Goal: Task Accomplishment & Management: Manage account settings

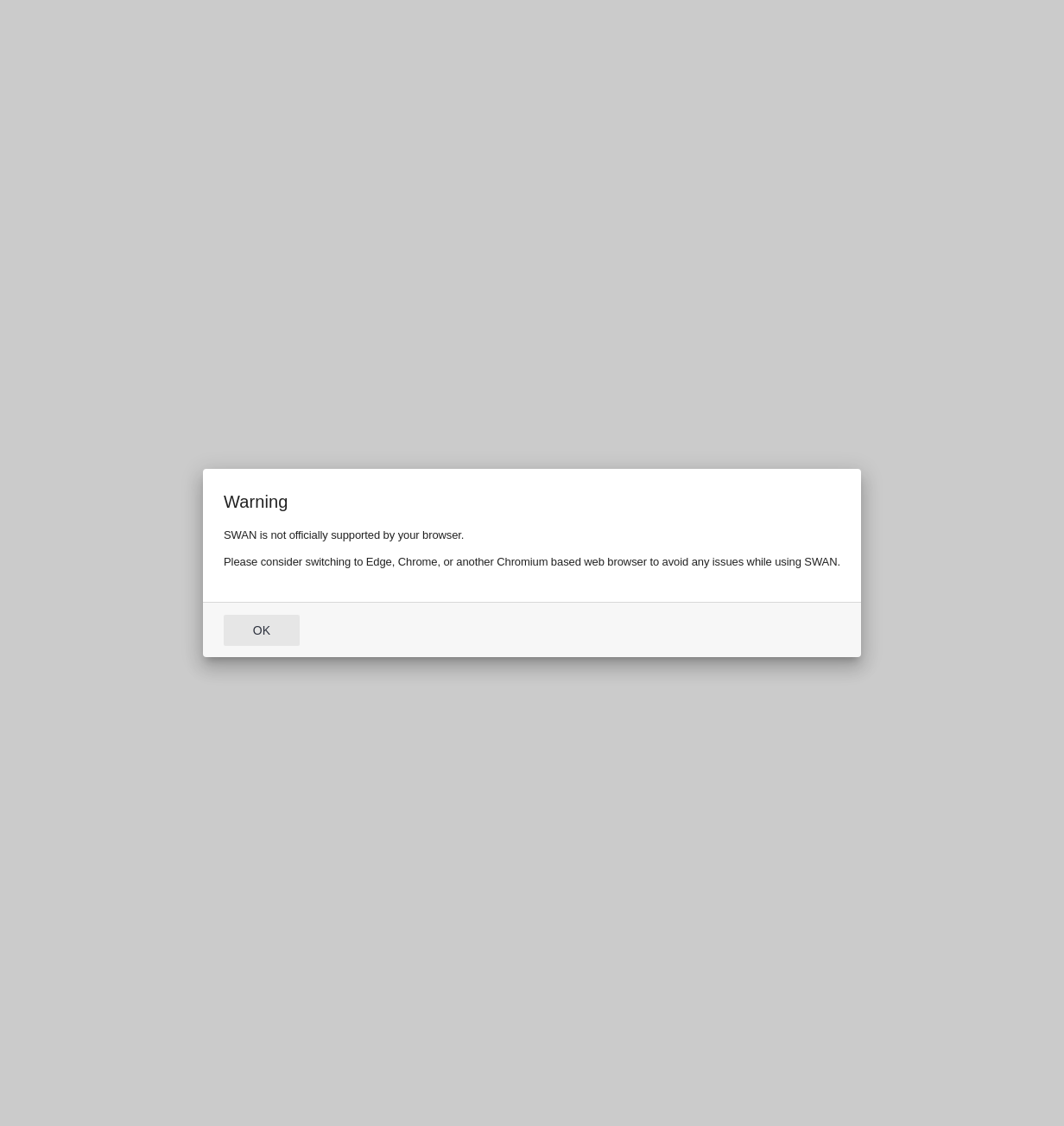
click at [271, 622] on button "Ok" at bounding box center [261, 629] width 76 height 31
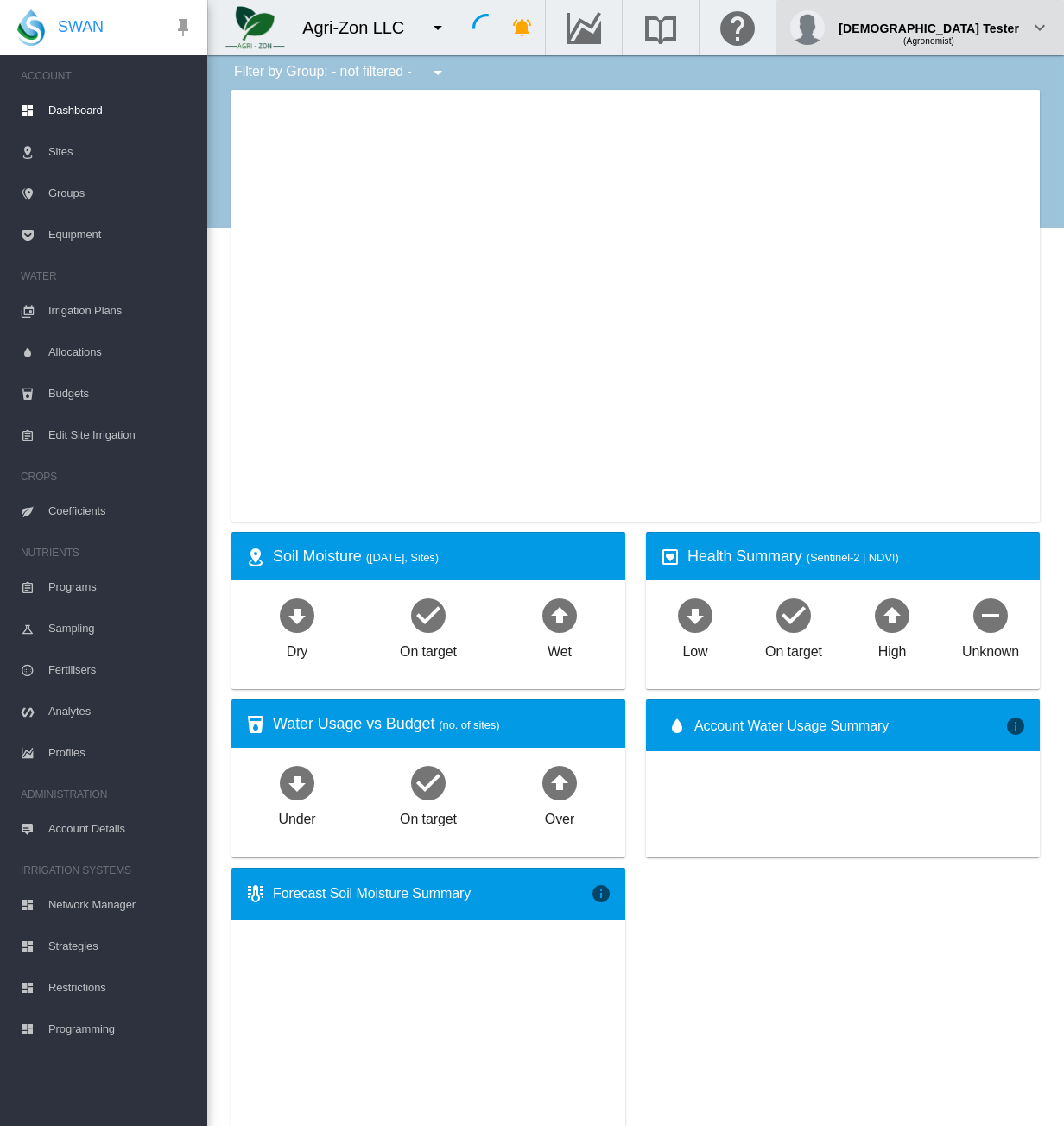
click at [1008, 35] on div "(Agronomist)" at bounding box center [928, 34] width 180 height 18
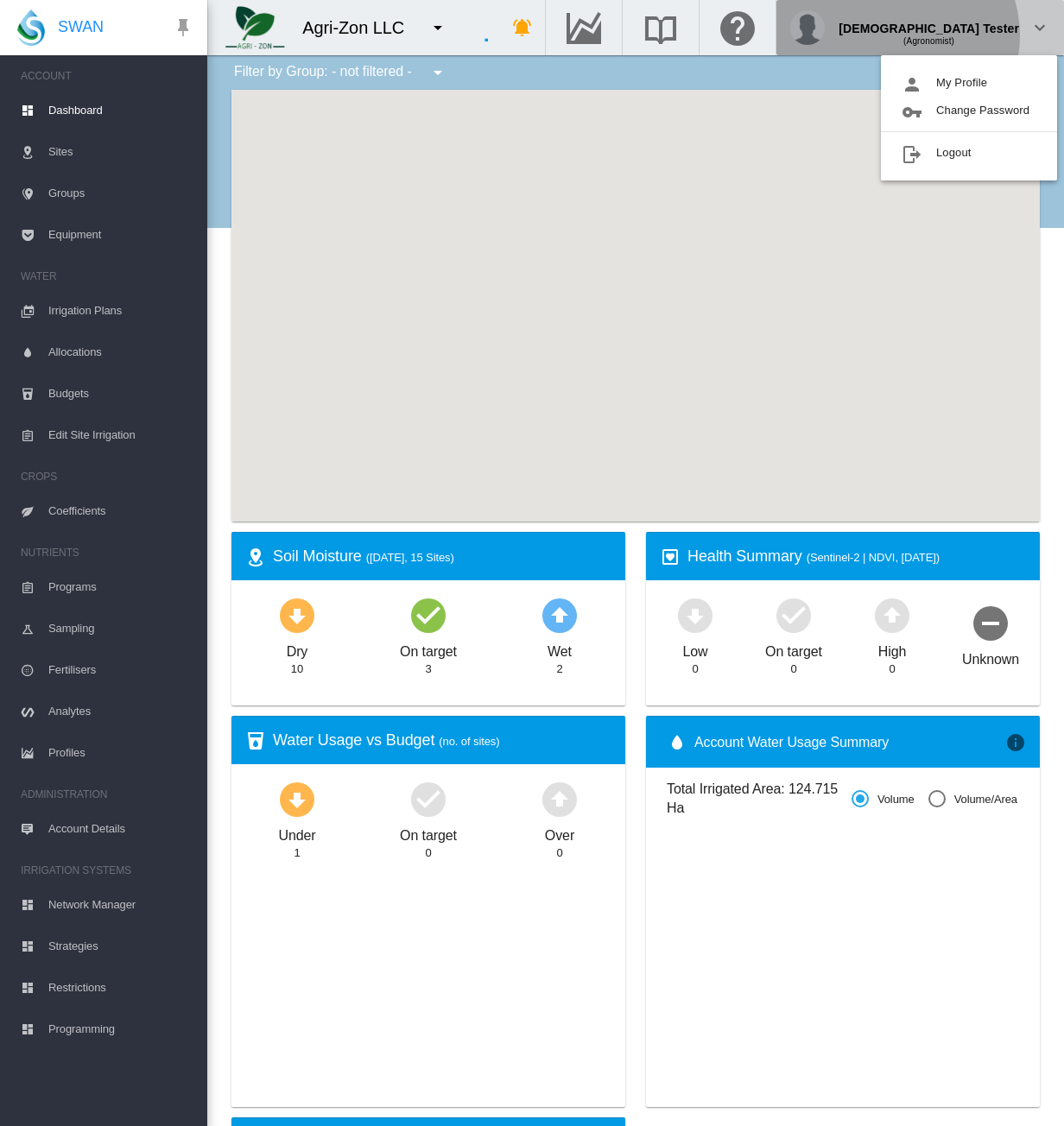
click at [986, 74] on body "SWAN ACCOUNT Dashboard Sites Groups Equipment WATER Irrigation Plans" at bounding box center [532, 563] width 1064 height 1126
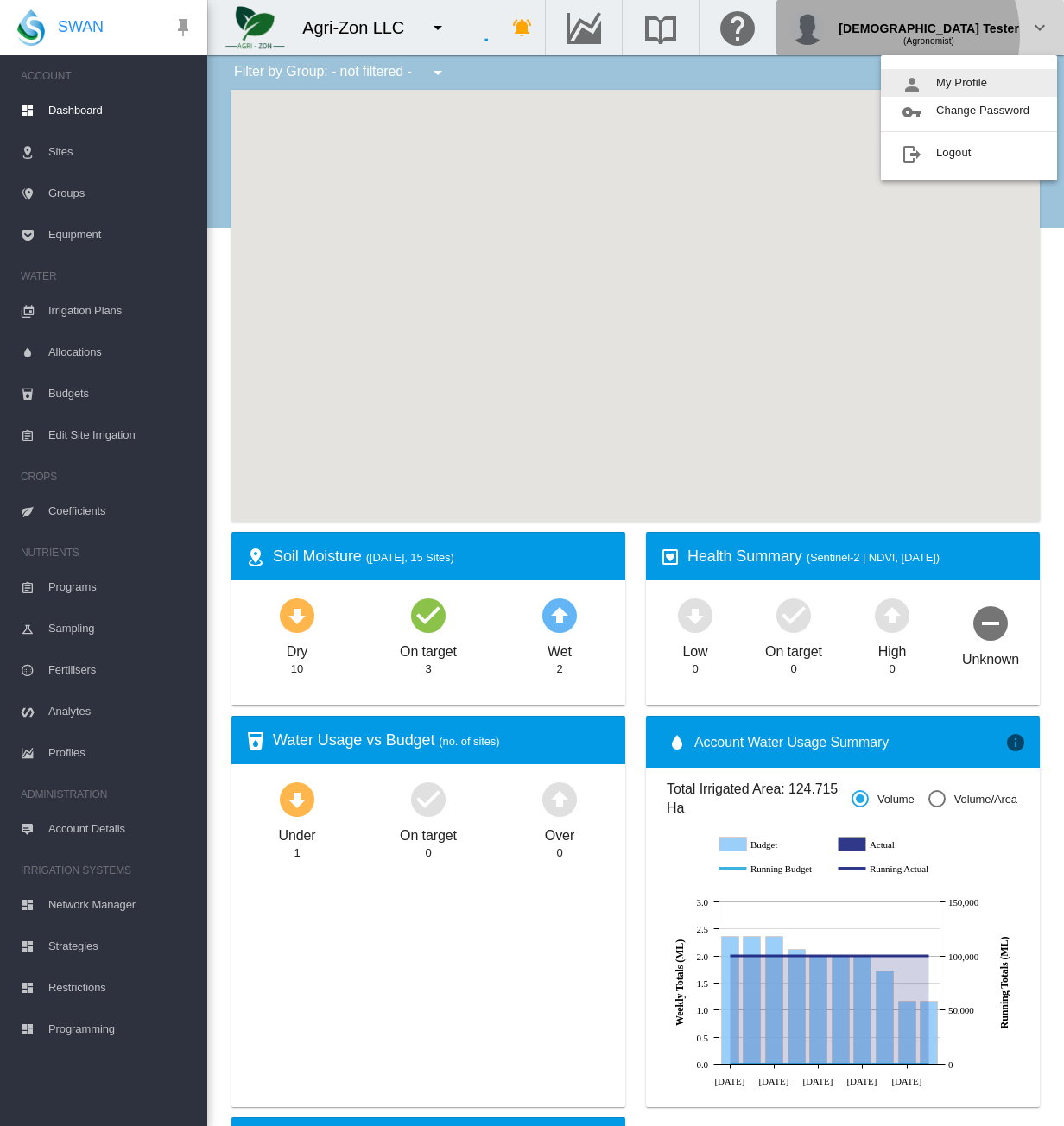
click at [985, 82] on button "My Profile" at bounding box center [969, 82] width 176 height 27
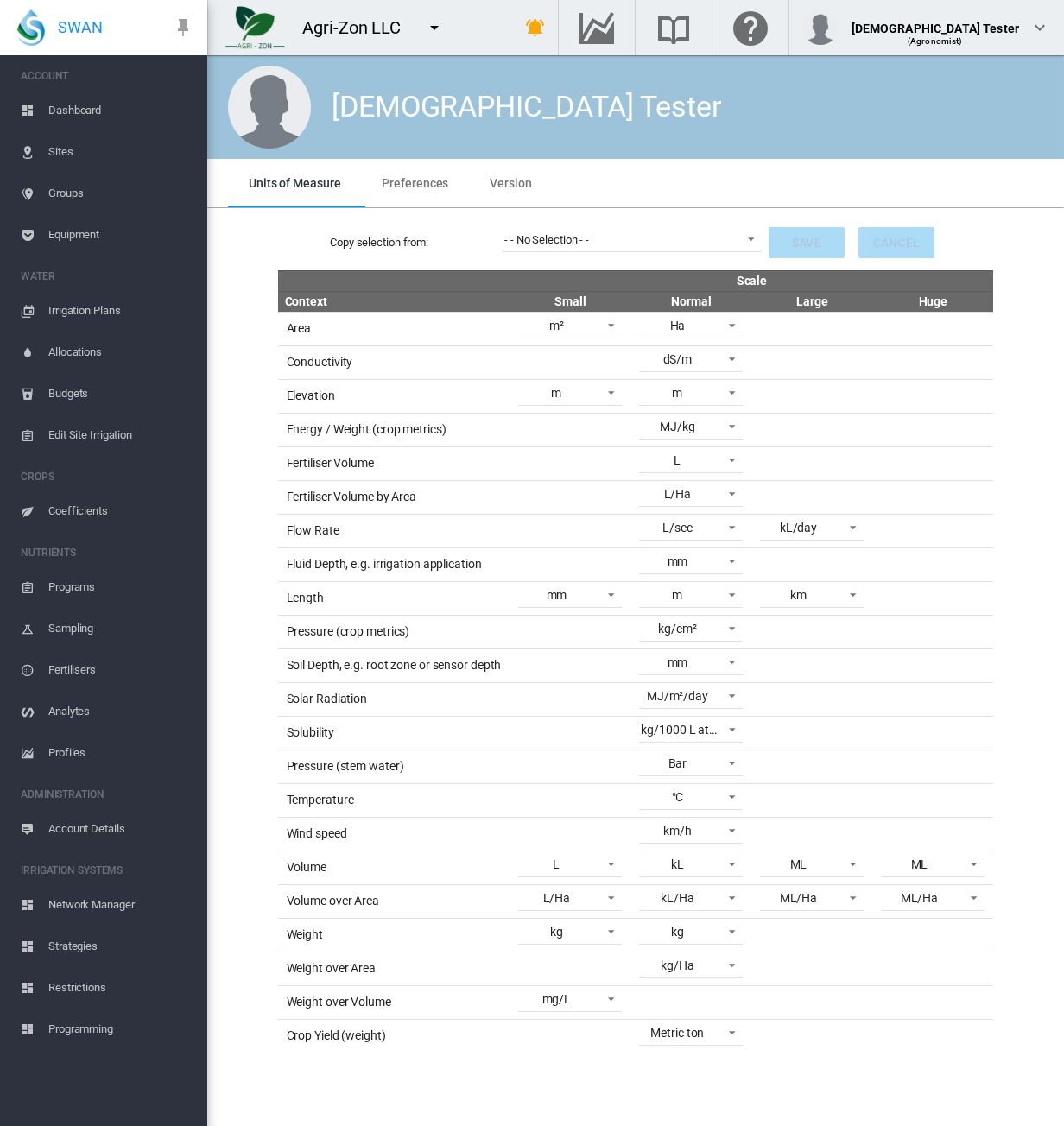
click at [419, 180] on span "Preferences" at bounding box center [415, 183] width 67 height 14
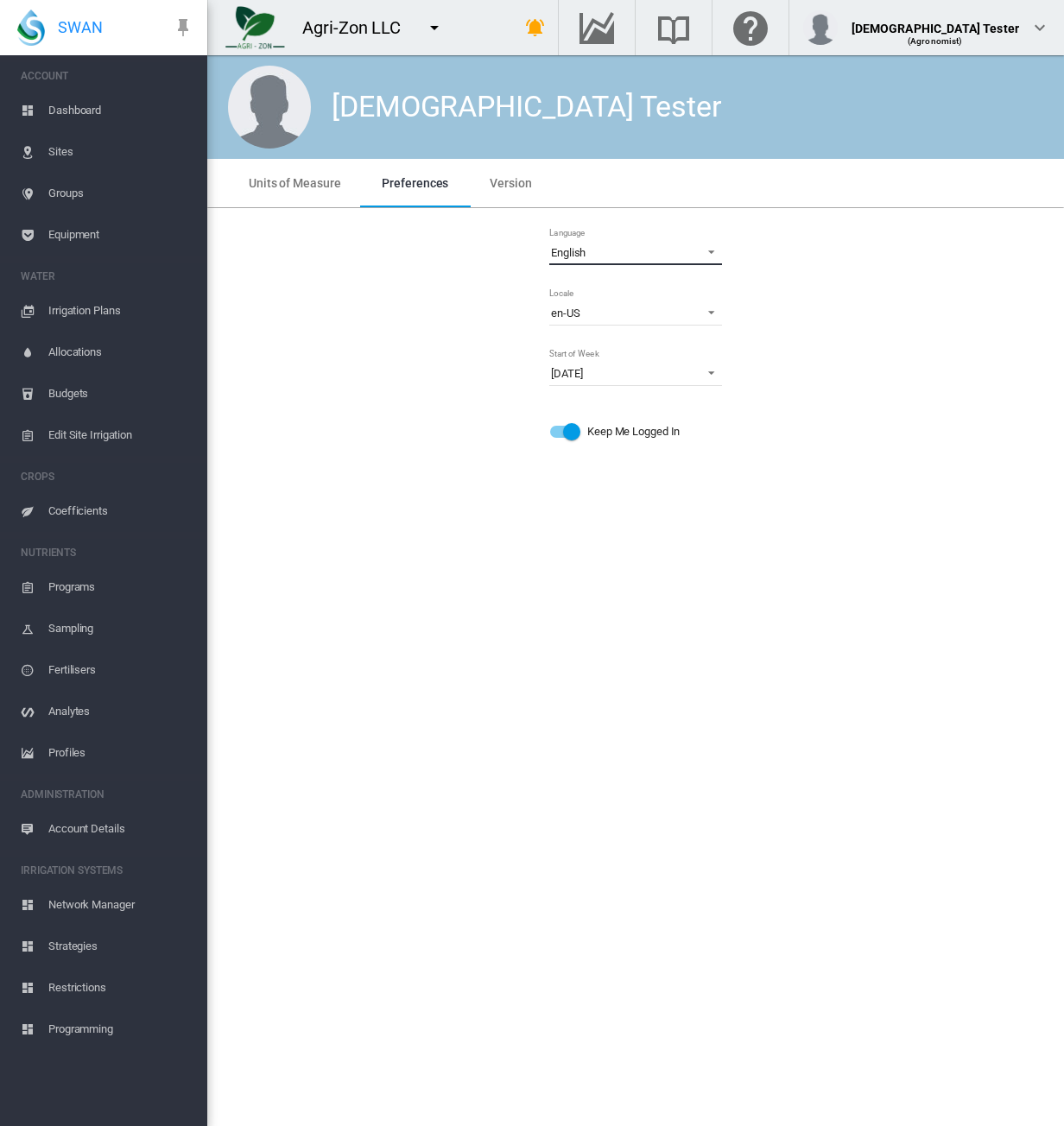
click at [627, 251] on span "English" at bounding box center [621, 254] width 142 height 16
click at [618, 299] on md-option "Español" at bounding box center [637, 294] width 201 height 41
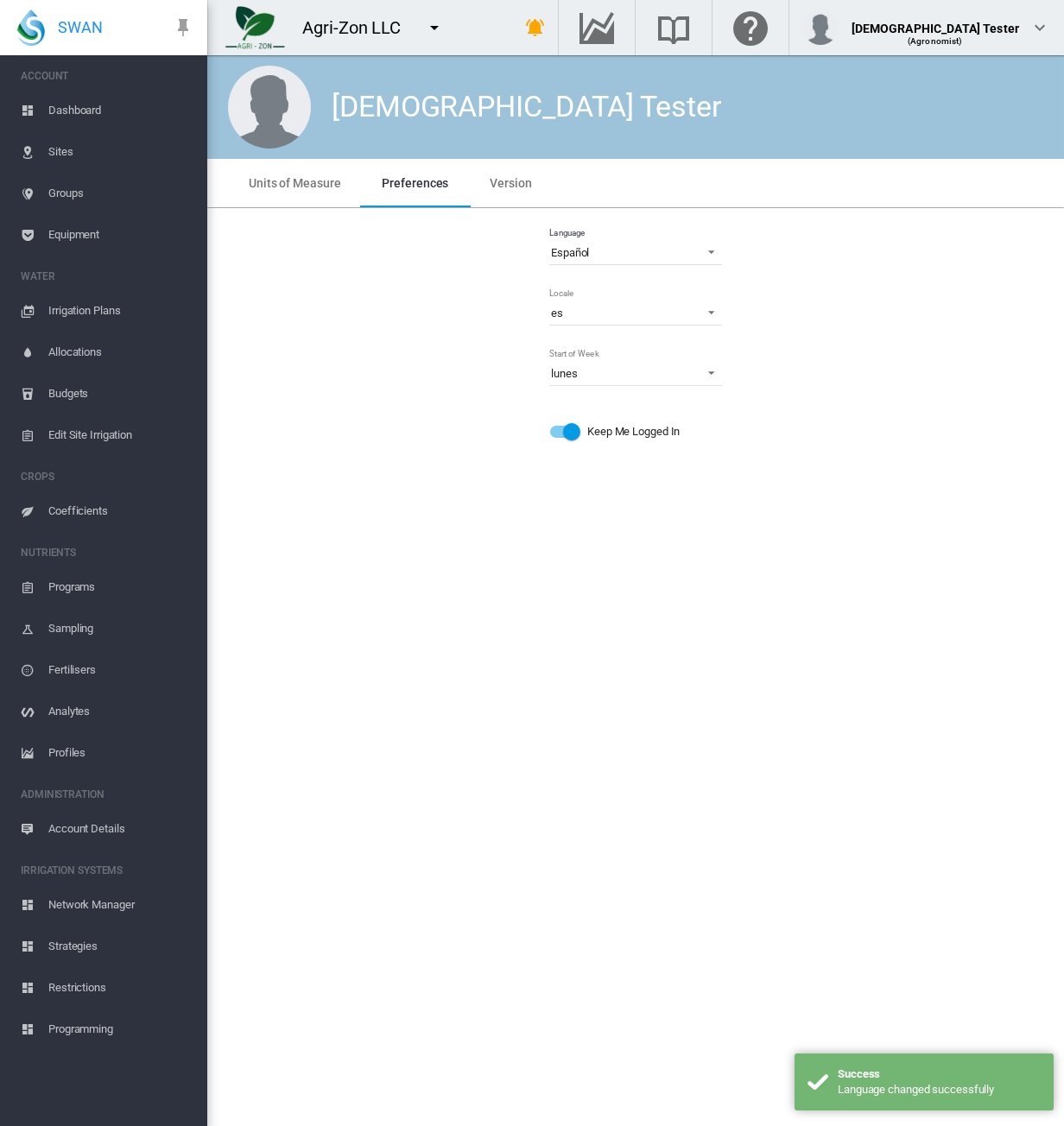
click at [874, 274] on div "Language Español Locale es es es-AU es-BR es-CN es-CZ es-DE es-DK es-ES es-FI e…" at bounding box center [635, 341] width 829 height 239
click at [100, 121] on span "Dashboard" at bounding box center [121, 110] width 145 height 41
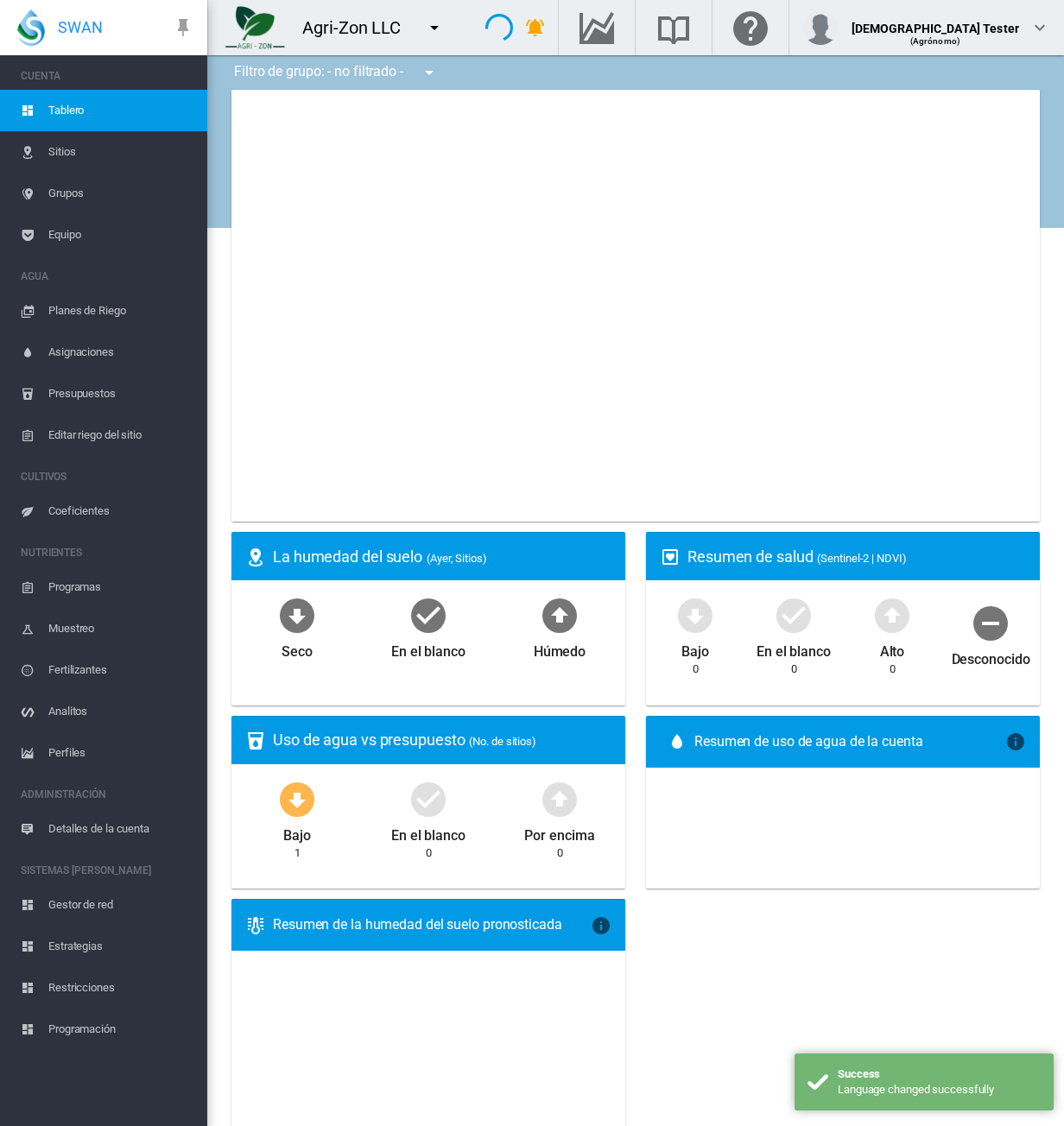
type input "**********"
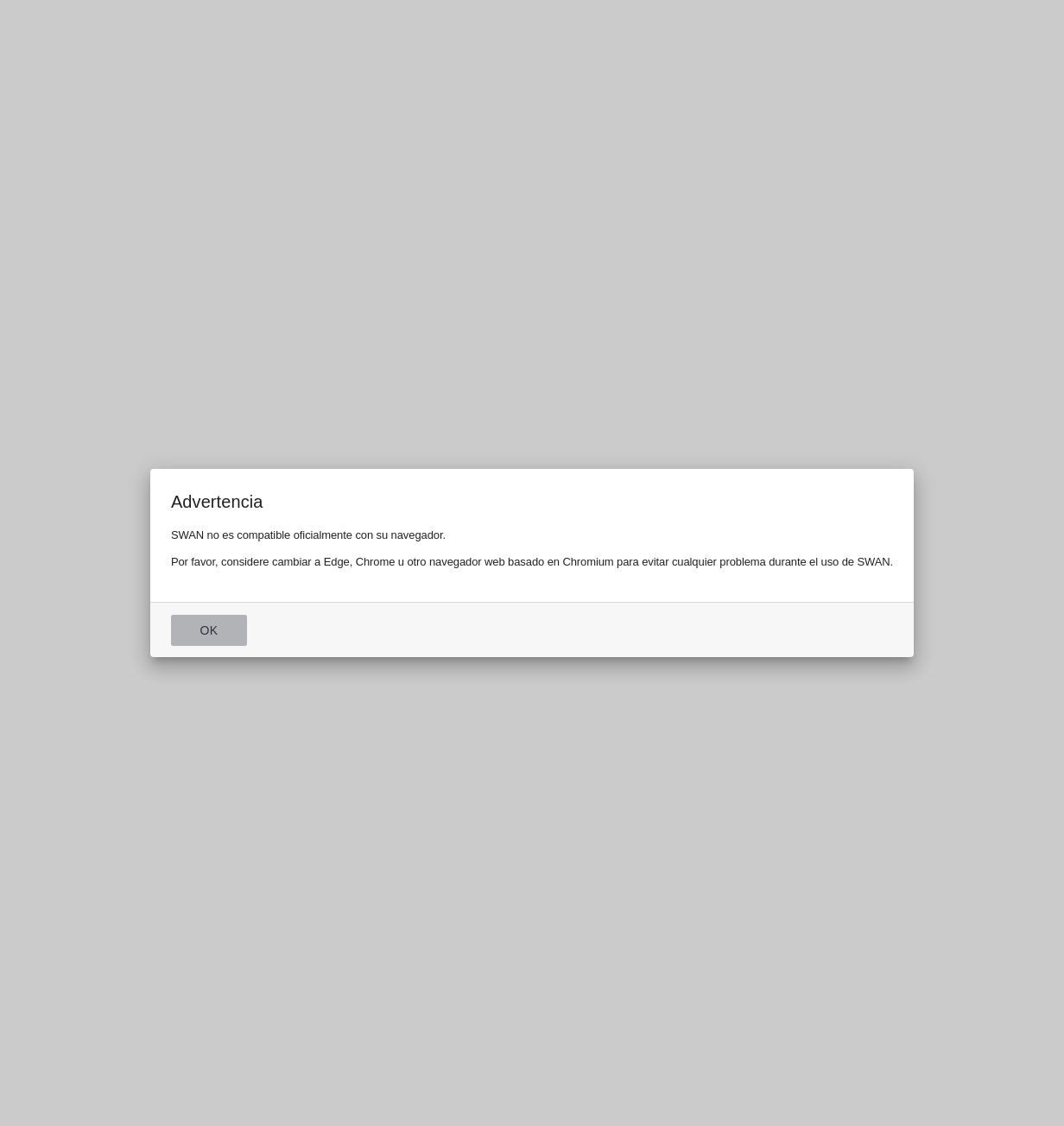
click at [204, 622] on button "OK" at bounding box center [209, 629] width 76 height 31
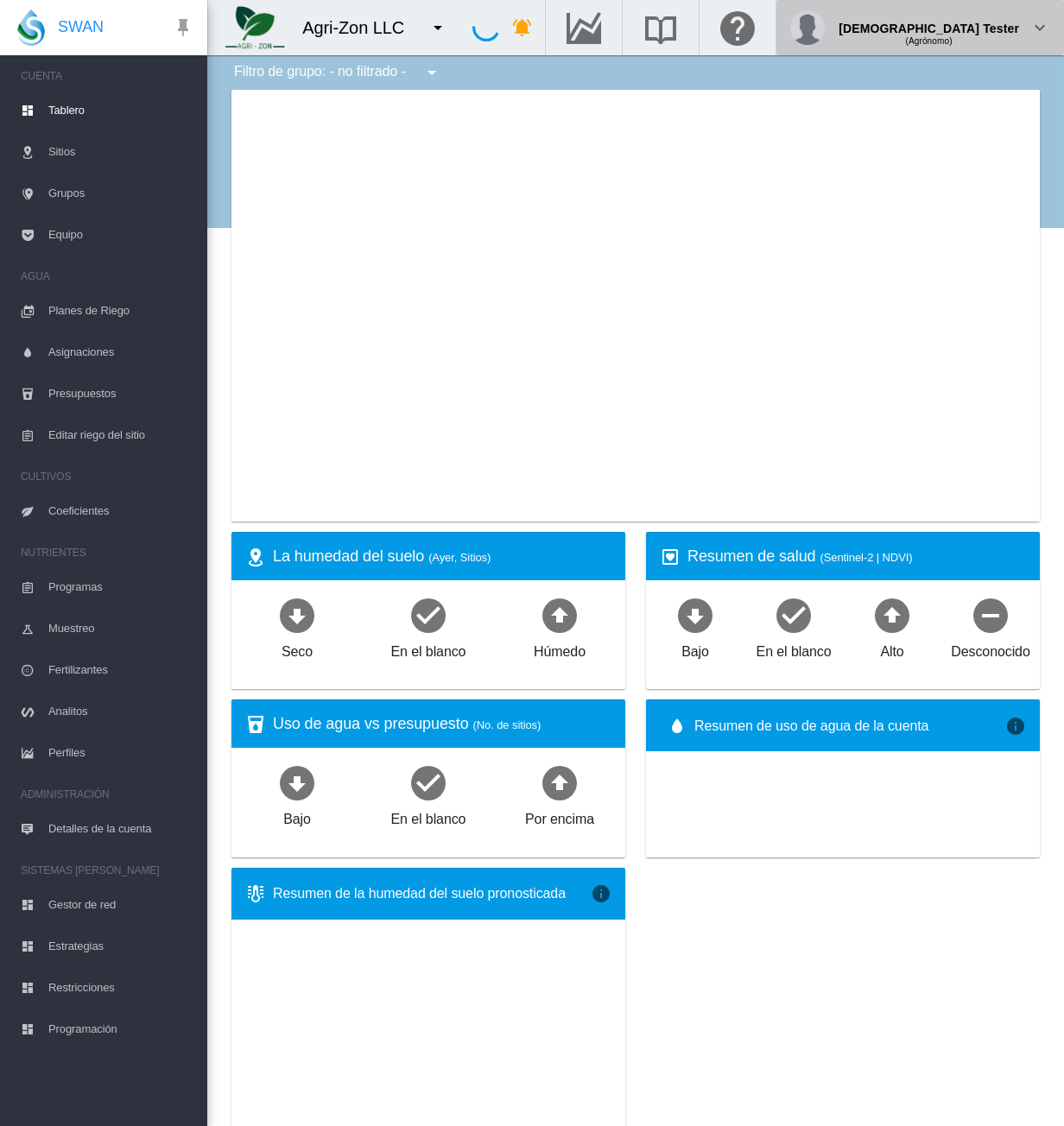
click at [985, 30] on div "[DEMOGRAPHIC_DATA] Tester" at bounding box center [928, 22] width 180 height 18
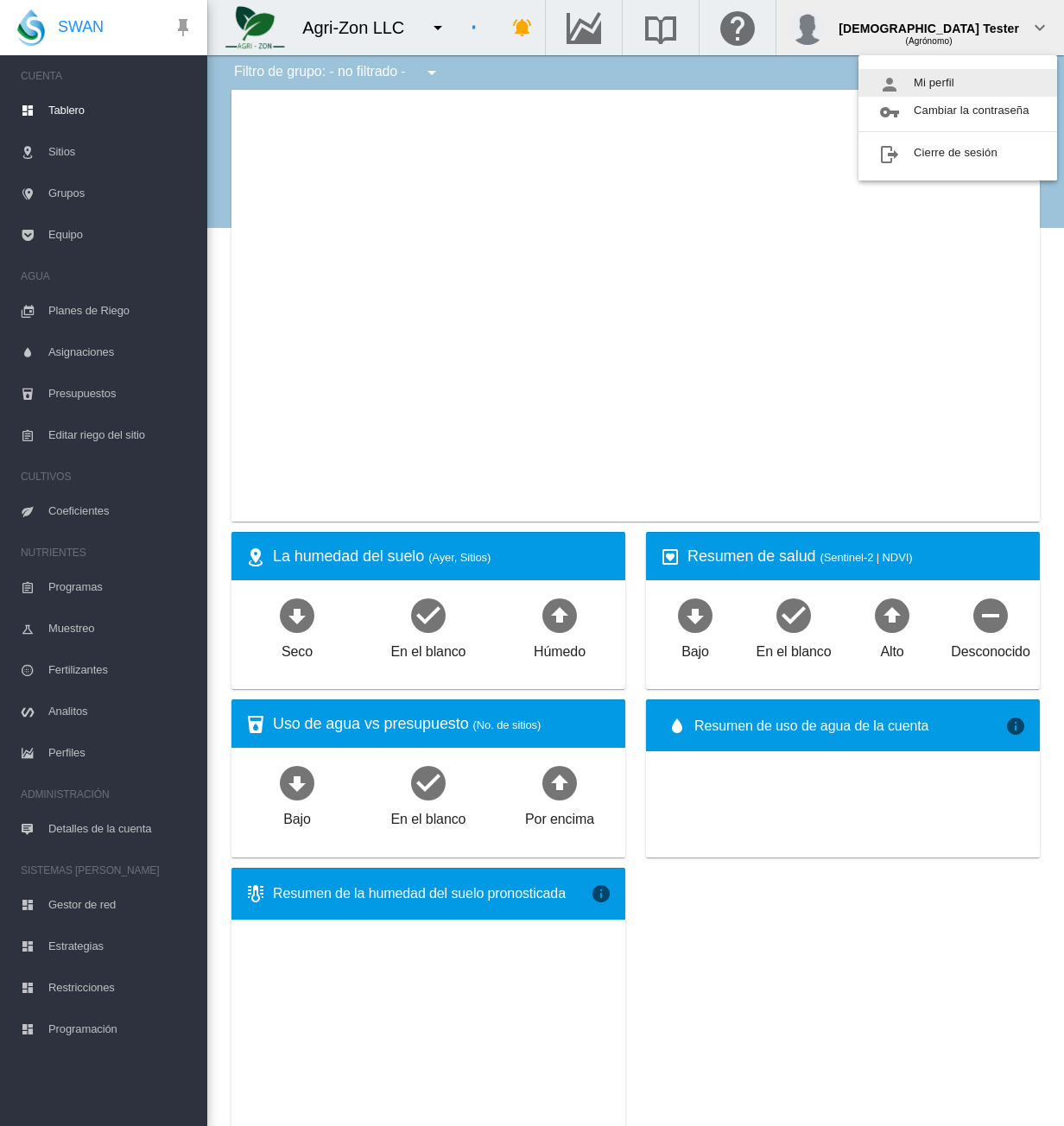
click at [957, 81] on button "Mi perfil" at bounding box center [958, 82] width 199 height 27
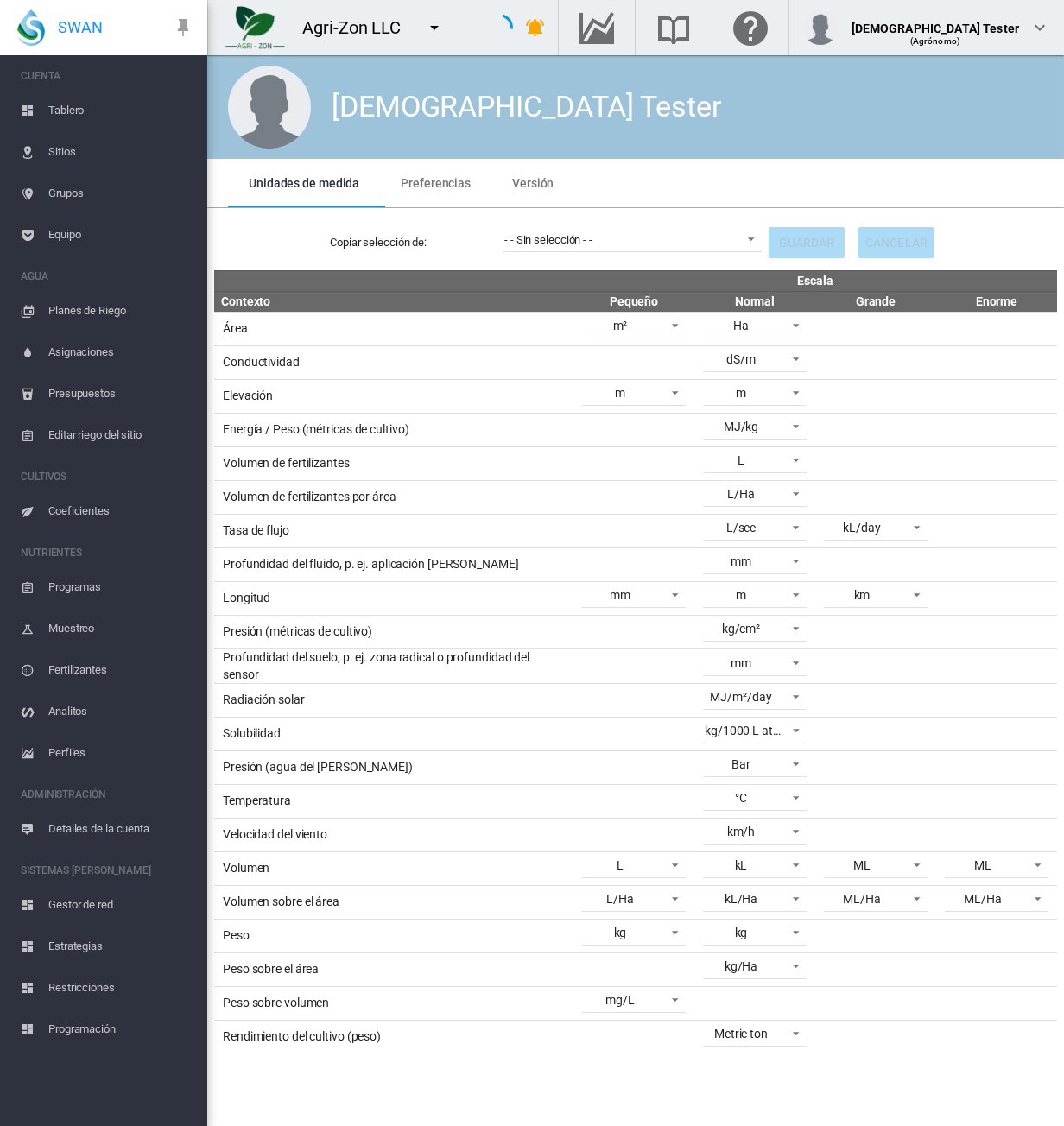
click at [450, 186] on span "Preferencias" at bounding box center [435, 183] width 70 height 14
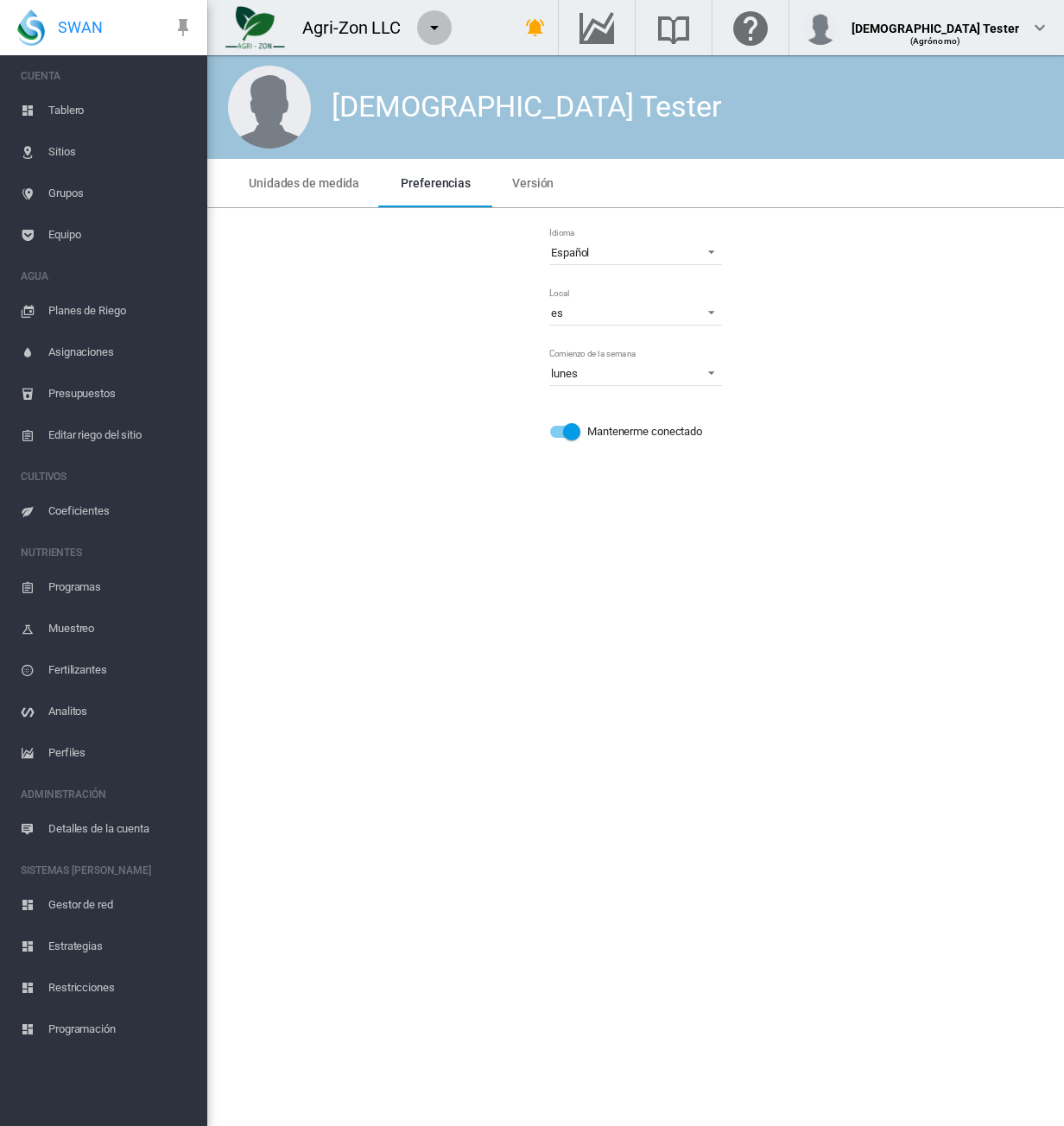
click at [438, 29] on md-icon "icon-menu-down" at bounding box center [435, 28] width 21 height 21
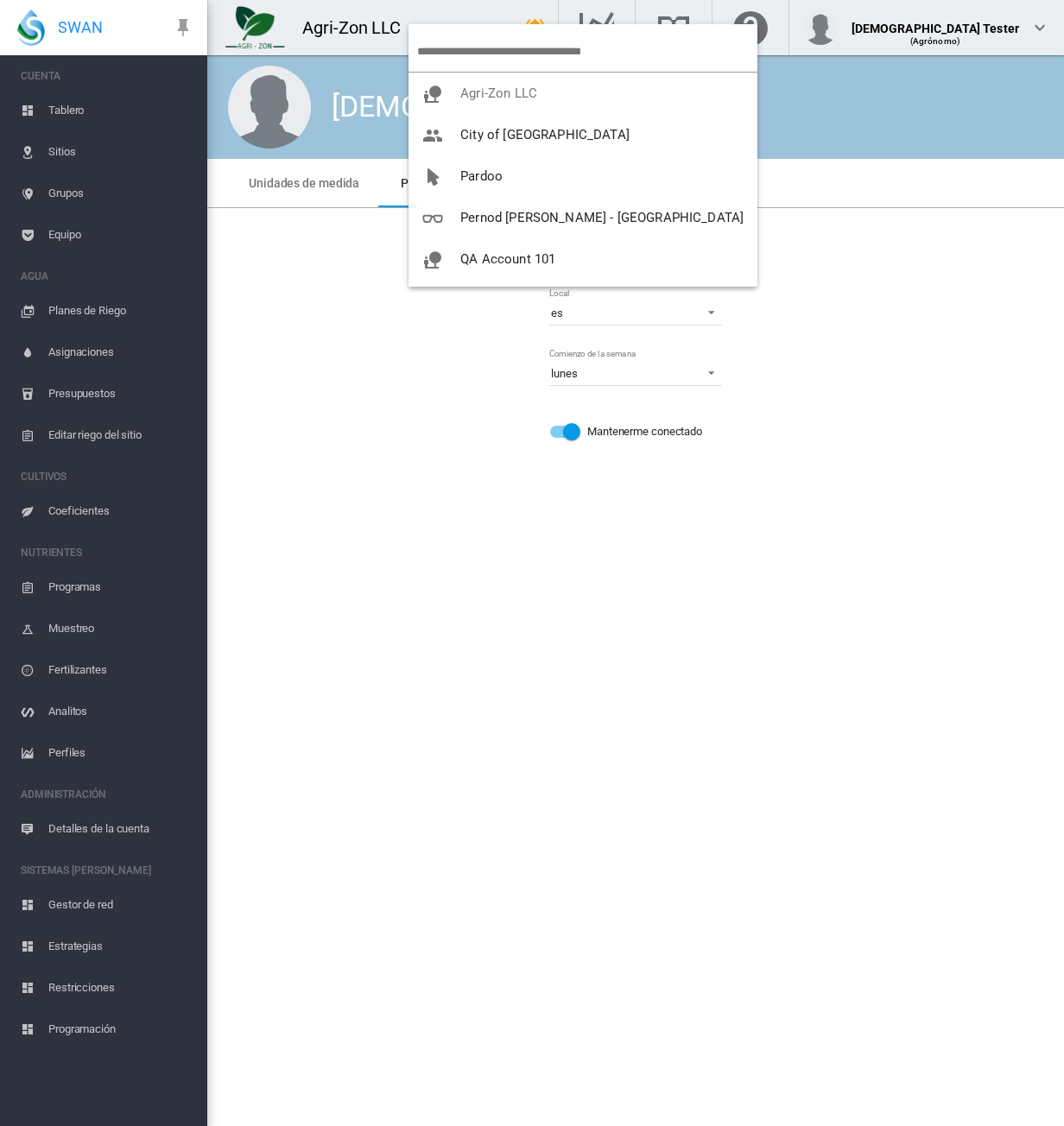
click at [859, 560] on md-backdrop at bounding box center [532, 563] width 1064 height 1126
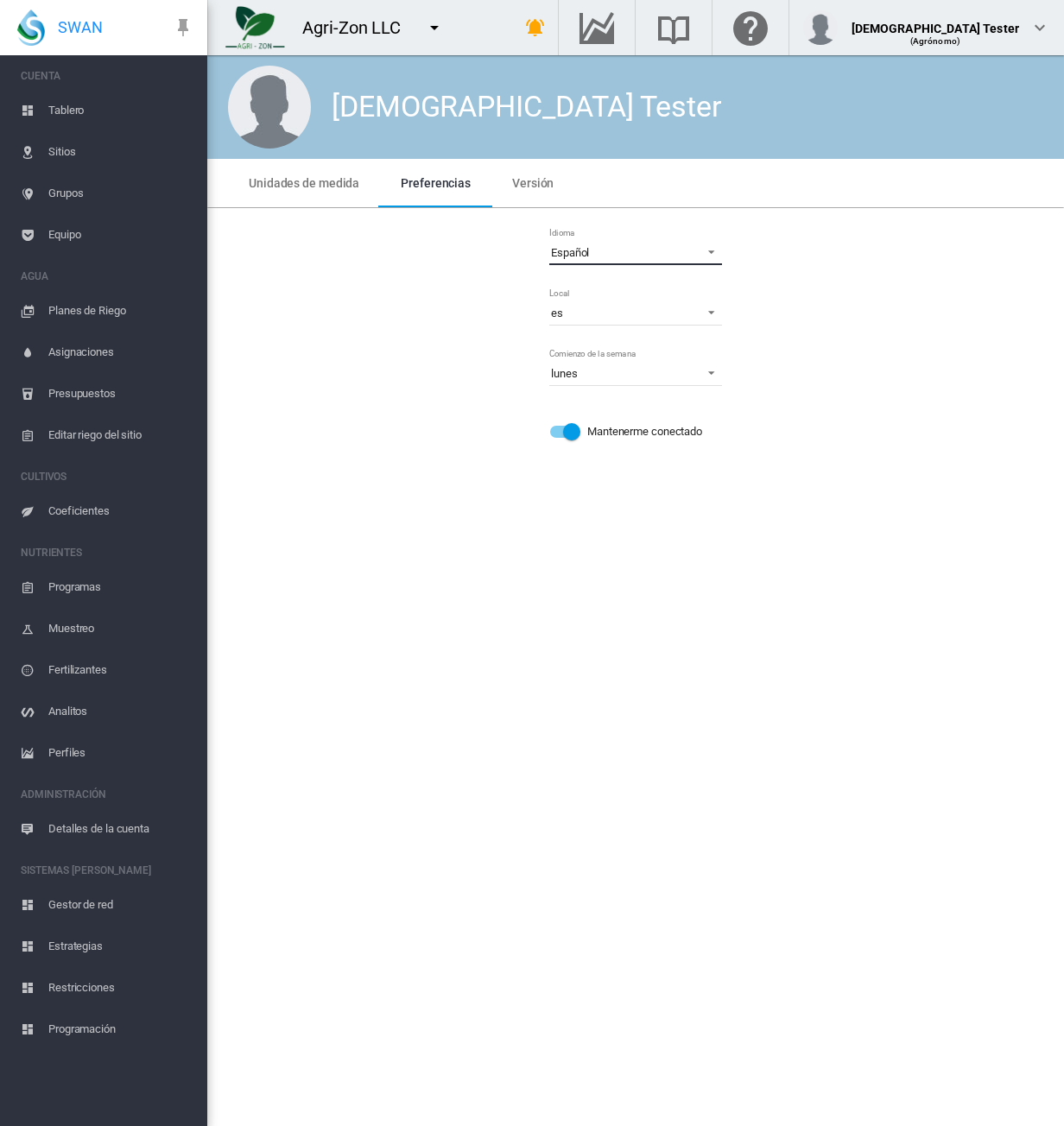
click at [624, 250] on span "Español" at bounding box center [621, 254] width 142 height 16
click at [972, 302] on md-backdrop at bounding box center [532, 563] width 1064 height 1126
click at [626, 252] on span "Español" at bounding box center [621, 254] width 142 height 16
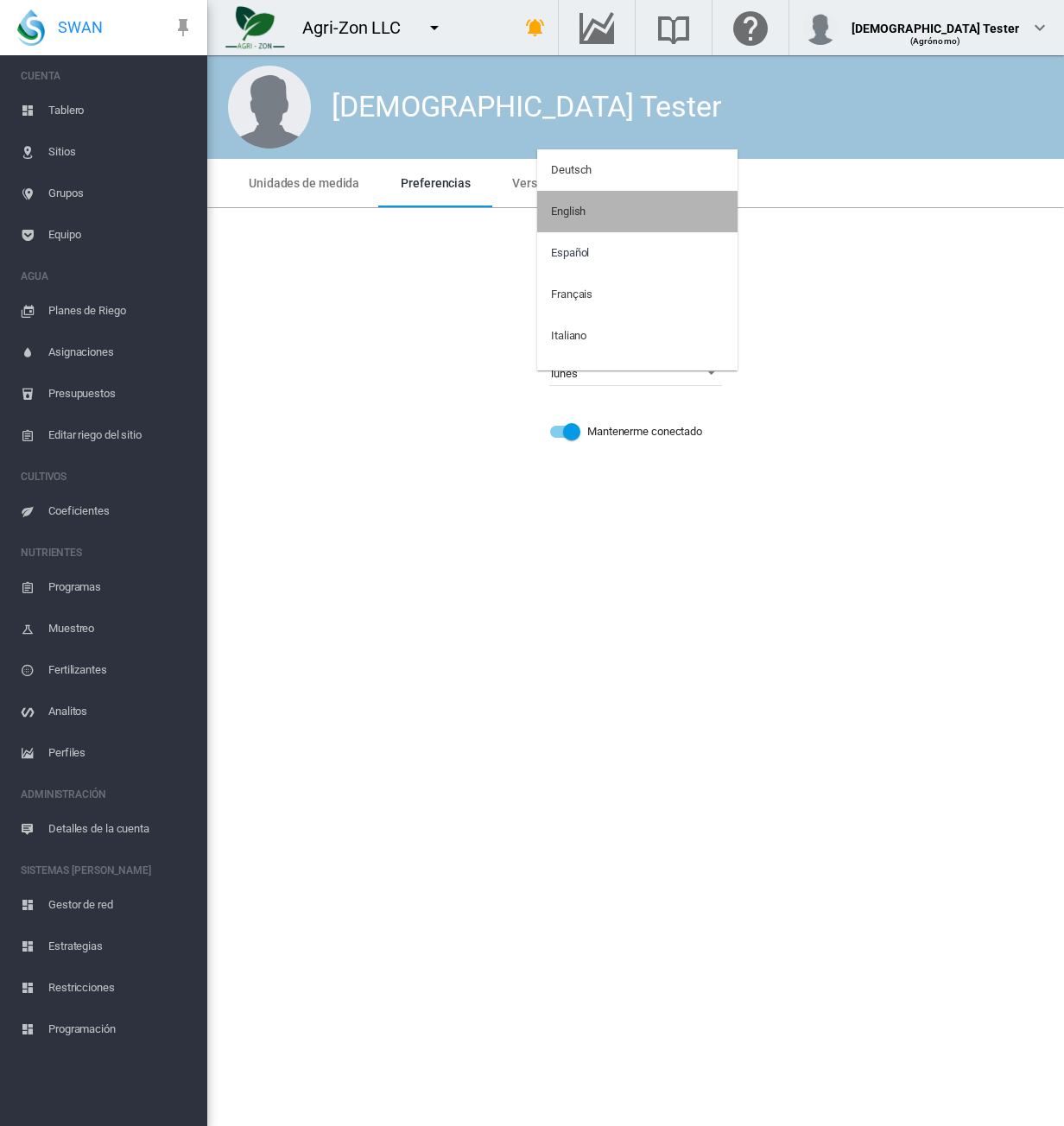
click at [622, 216] on md-option "English" at bounding box center [637, 211] width 201 height 41
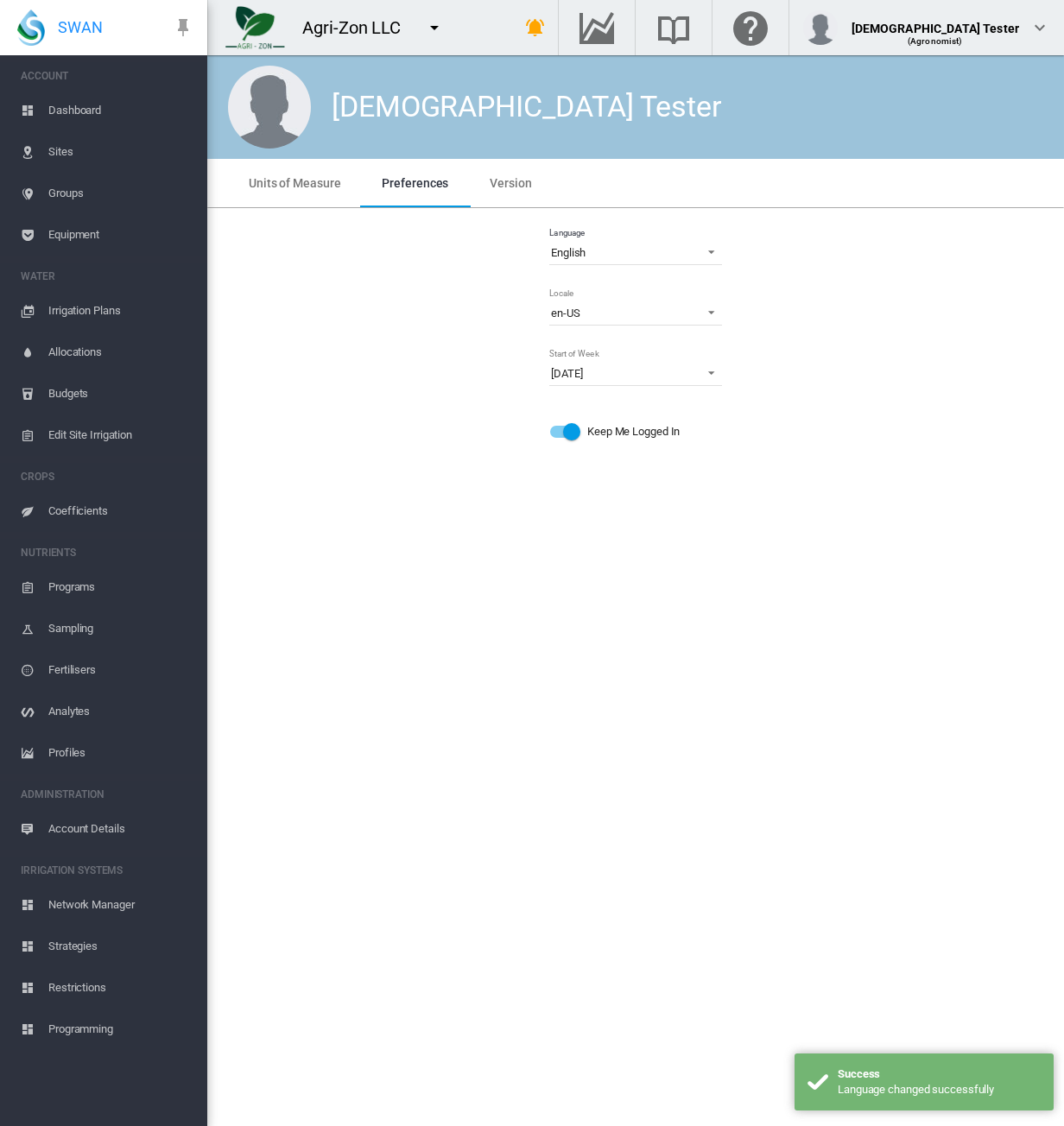
click at [860, 242] on div "Language English Locale en-[GEOGRAPHIC_DATA] en en-AU en-BR en-[GEOGRAPHIC_DATA…" at bounding box center [635, 341] width 829 height 239
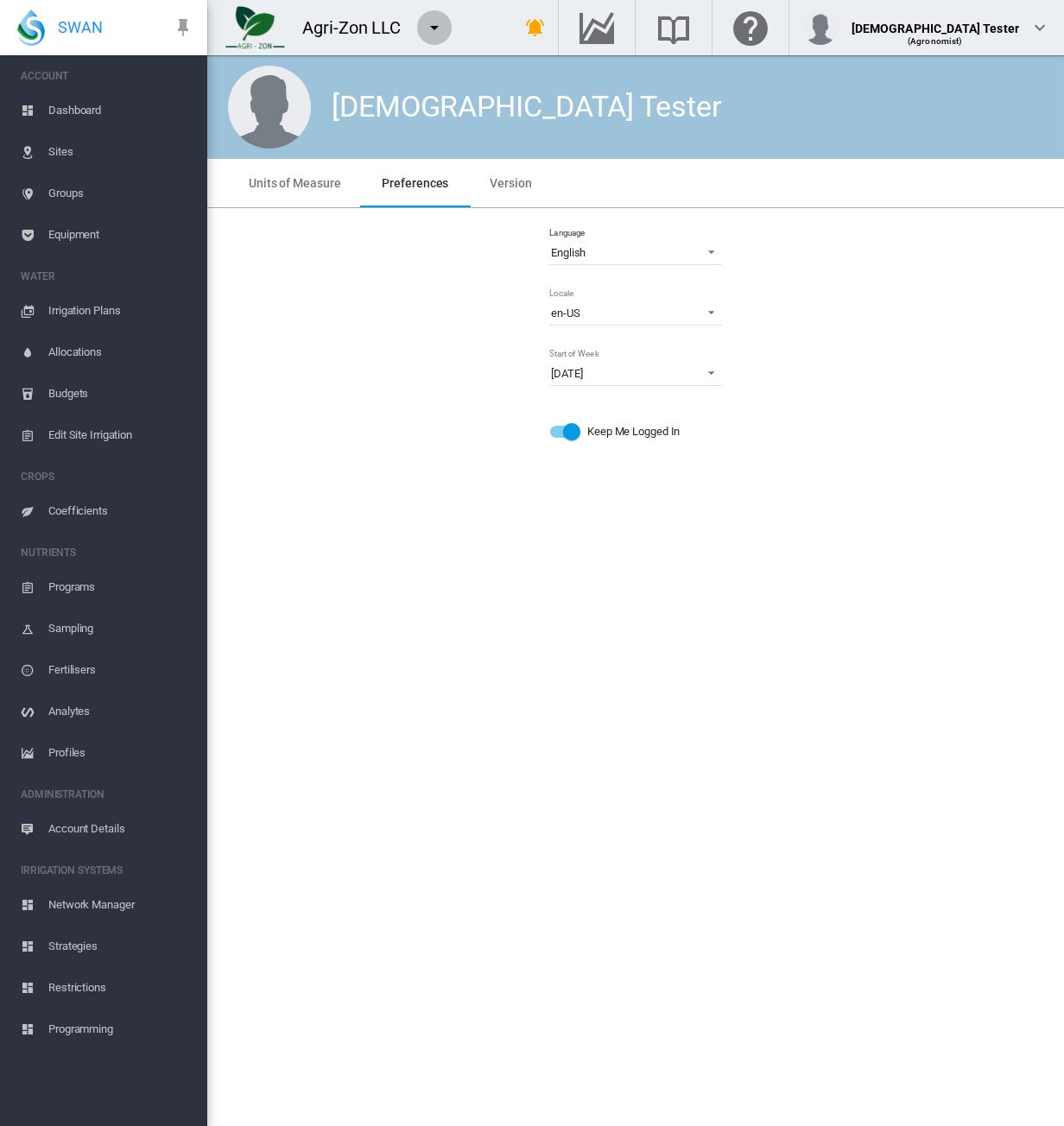
click at [428, 26] on md-icon "icon-menu-down" at bounding box center [435, 28] width 21 height 21
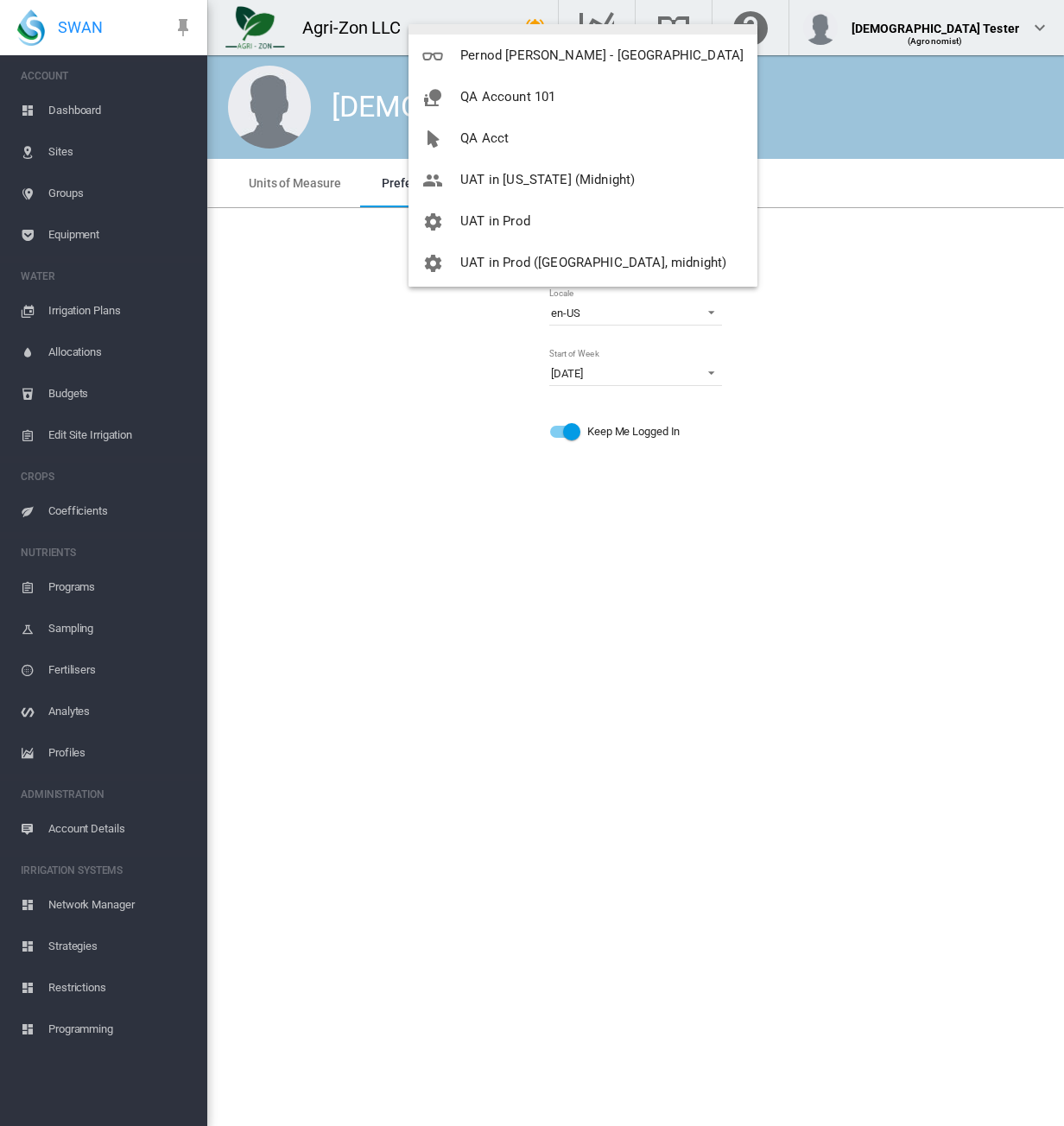
scroll to position [166, 0]
